Goal: Navigation & Orientation: Find specific page/section

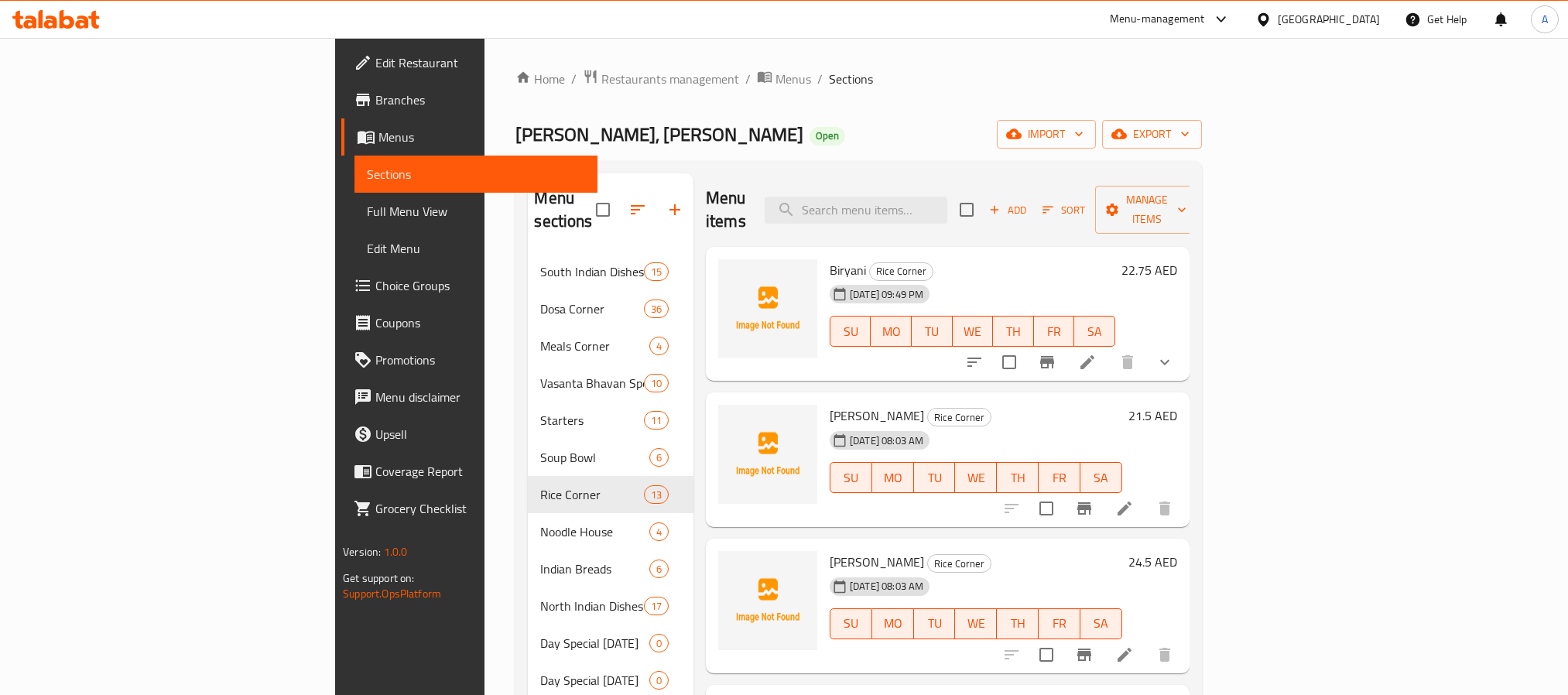
click at [1285, 28] on div "[GEOGRAPHIC_DATA]" at bounding box center [1329, 19] width 102 height 17
click at [1302, 17] on div "[GEOGRAPHIC_DATA]" at bounding box center [1329, 19] width 102 height 17
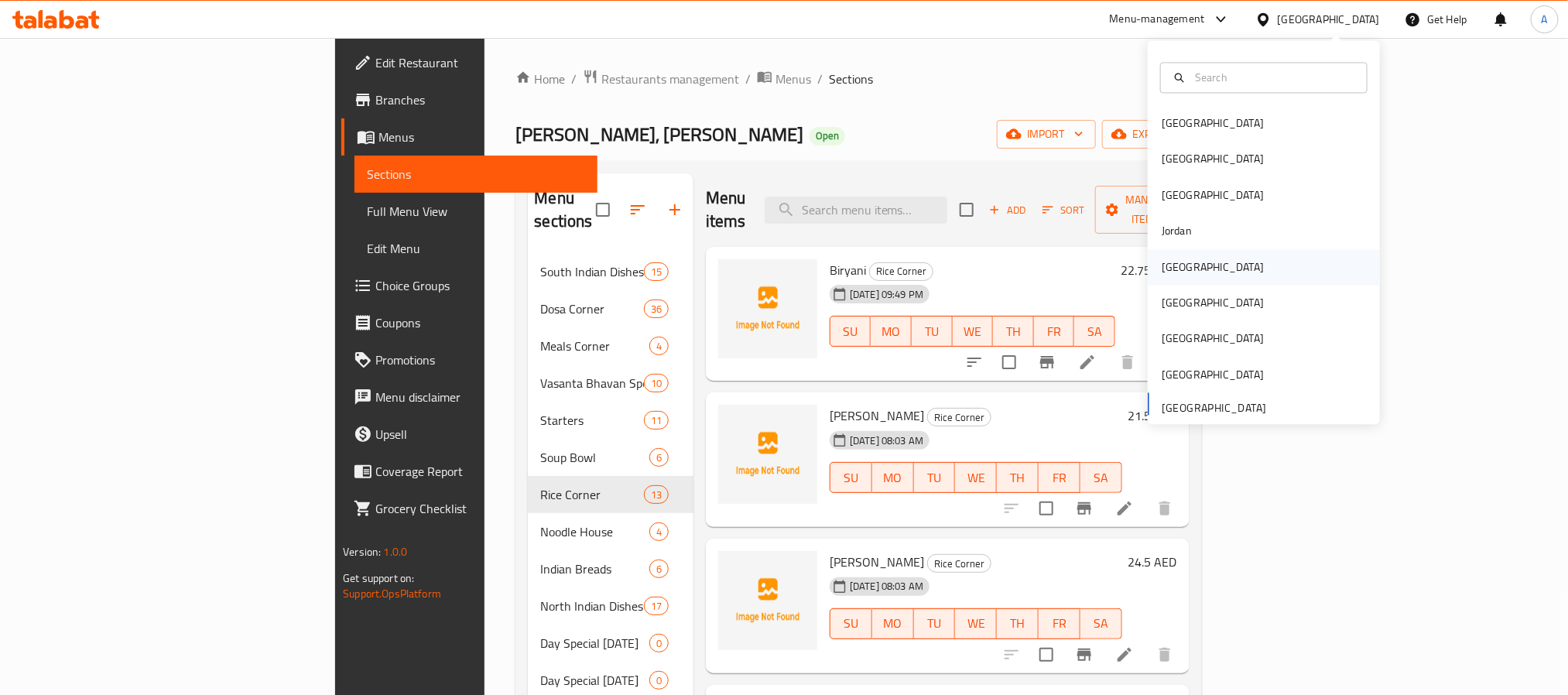
click at [1176, 273] on div "[GEOGRAPHIC_DATA]" at bounding box center [1213, 267] width 102 height 17
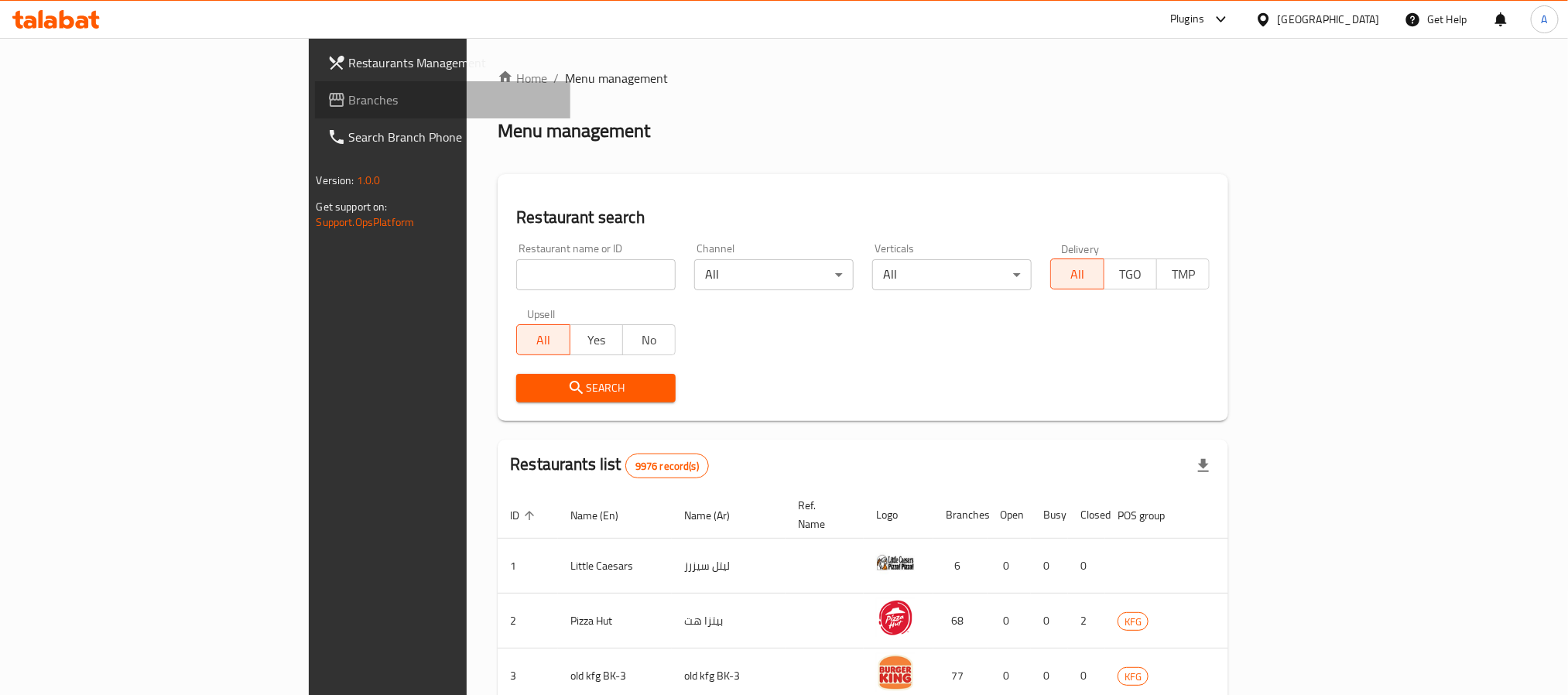
click at [349, 106] on span "Branches" at bounding box center [454, 100] width 209 height 19
